Goal: Check status: Check status

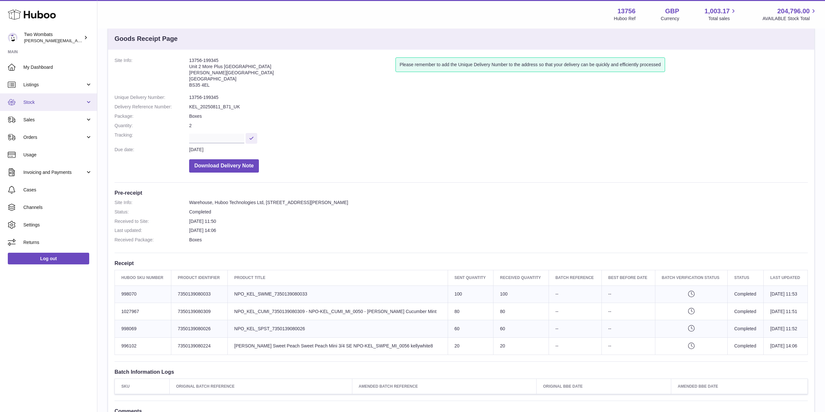
click at [93, 104] on link "Stock" at bounding box center [48, 102] width 97 height 18
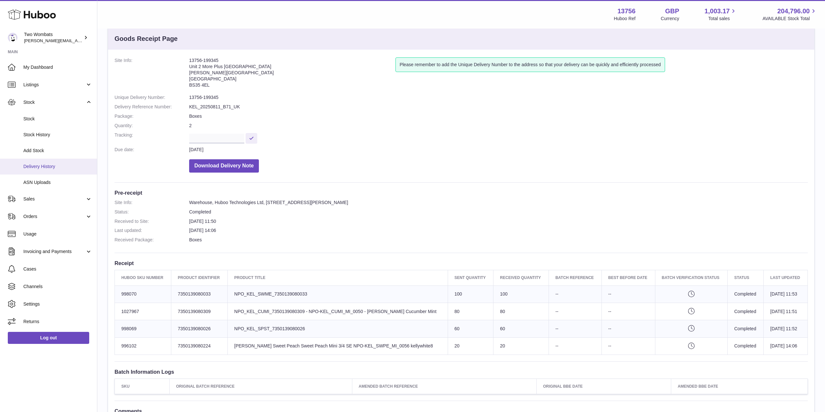
click at [62, 166] on span "Delivery History" at bounding box center [57, 167] width 69 height 6
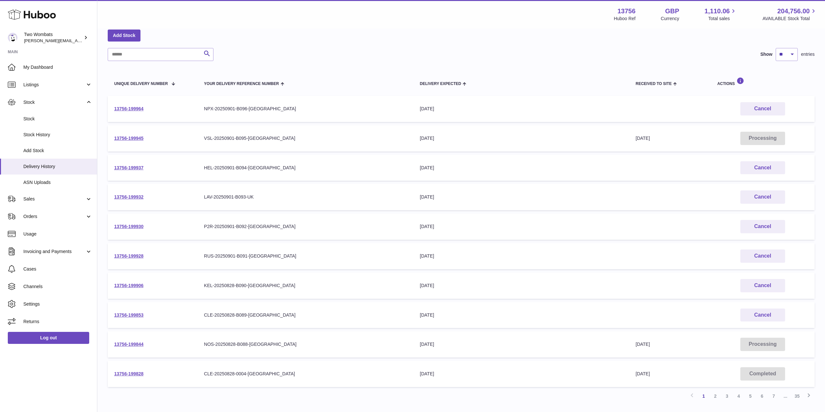
scroll to position [70, 0]
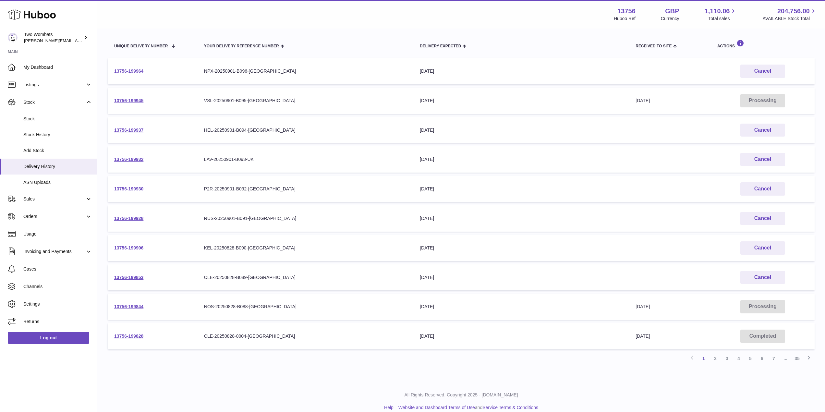
click at [132, 251] on td "13756-199906" at bounding box center [153, 248] width 90 height 26
click at [136, 249] on link "13756-199906" at bounding box center [128, 247] width 29 height 5
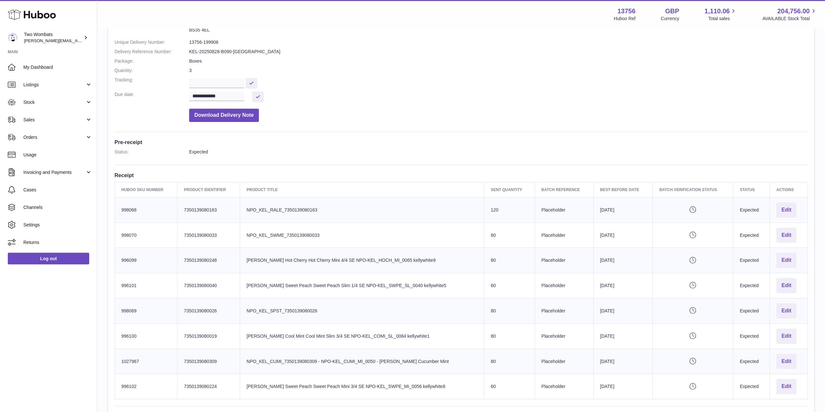
scroll to position [70, 0]
